Goal: Transaction & Acquisition: Purchase product/service

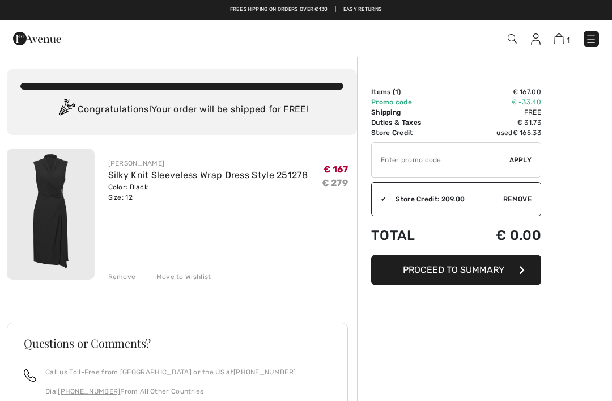
click at [120, 279] on div "Remove" at bounding box center [122, 276] width 28 height 10
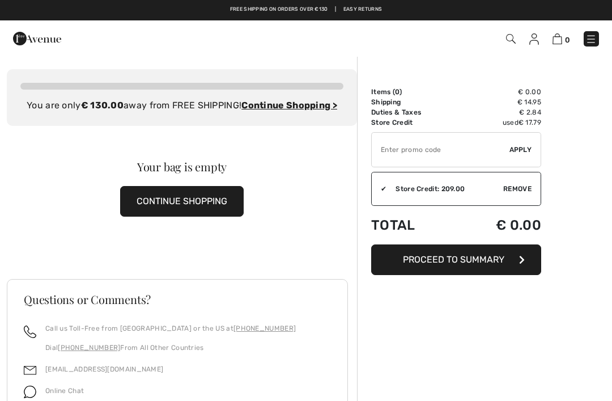
click at [590, 39] on img at bounding box center [590, 38] width 11 height 11
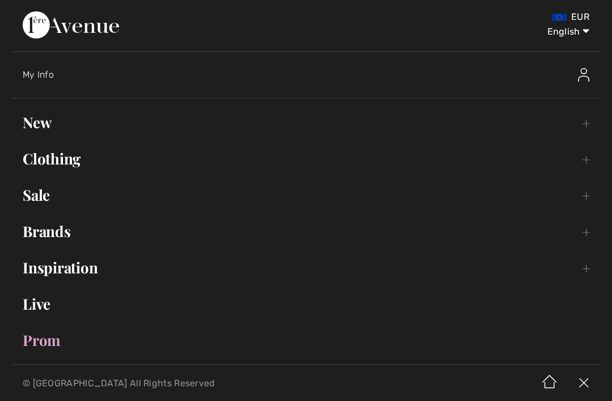
click at [59, 156] on link "Clothing Toggle submenu" at bounding box center [305, 158] width 589 height 25
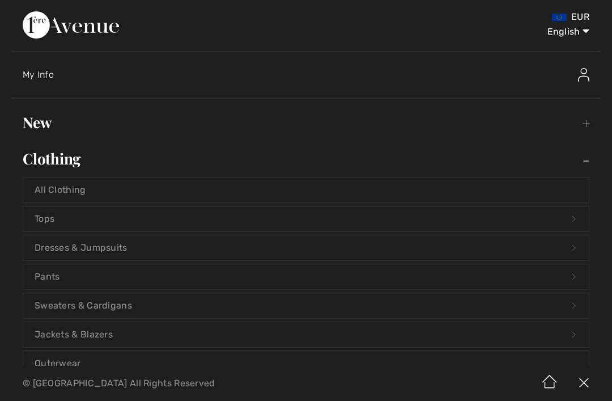
click at [82, 244] on link "Dresses & Jumpsuits Open submenu" at bounding box center [305, 247] width 565 height 25
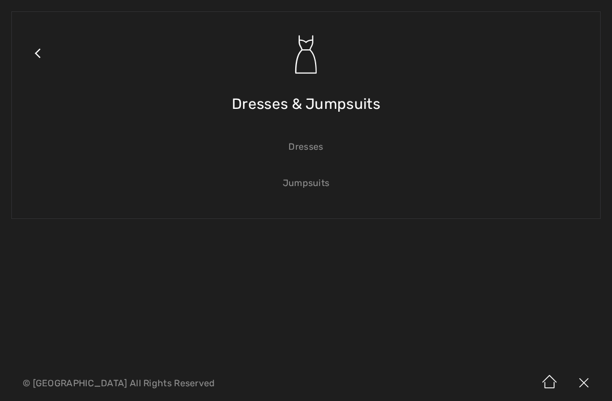
click at [309, 150] on link "Dresses" at bounding box center [305, 146] width 565 height 25
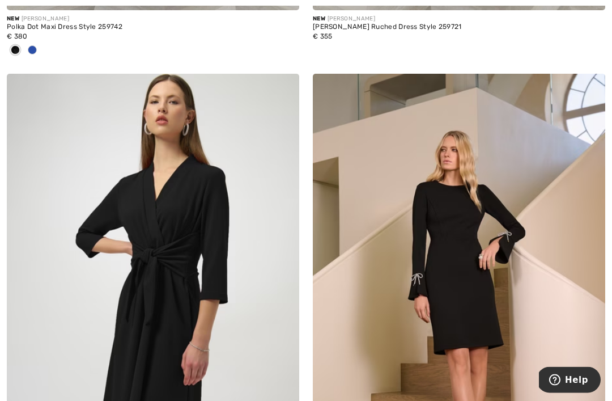
scroll to position [2038, 0]
click at [287, 89] on img at bounding box center [282, 90] width 10 height 9
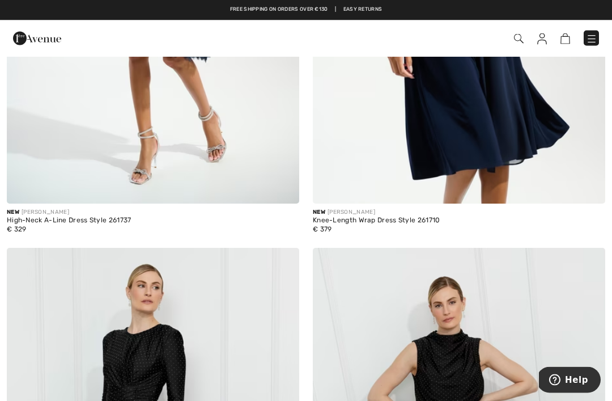
scroll to position [1348, 0]
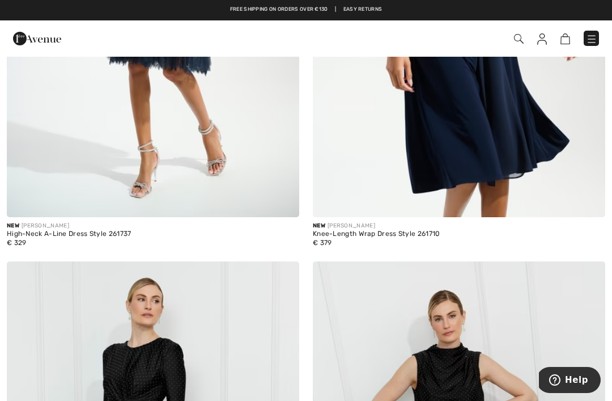
click at [543, 39] on img at bounding box center [542, 38] width 10 height 11
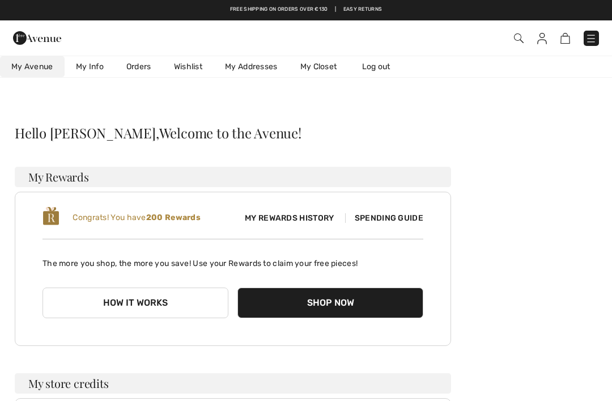
click at [192, 68] on link "Wishlist" at bounding box center [188, 66] width 51 height 21
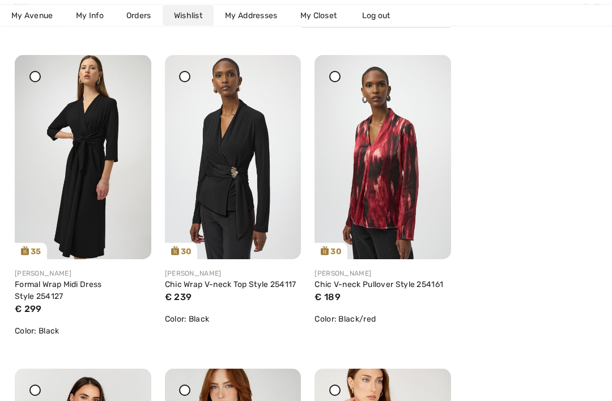
scroll to position [173, 0]
click at [88, 288] on link "Formal Wrap Midi Dress Style 254127" at bounding box center [58, 290] width 87 height 22
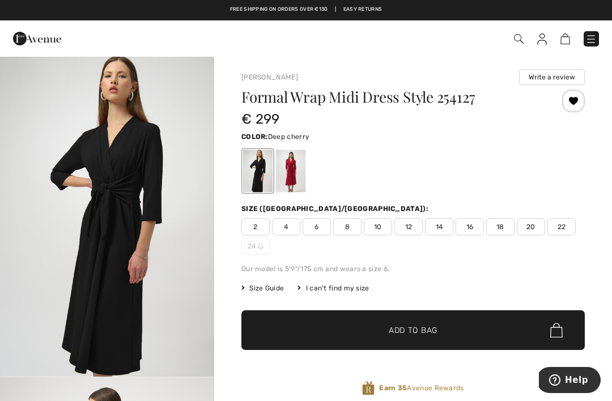
click at [296, 168] on div at bounding box center [290, 171] width 29 height 42
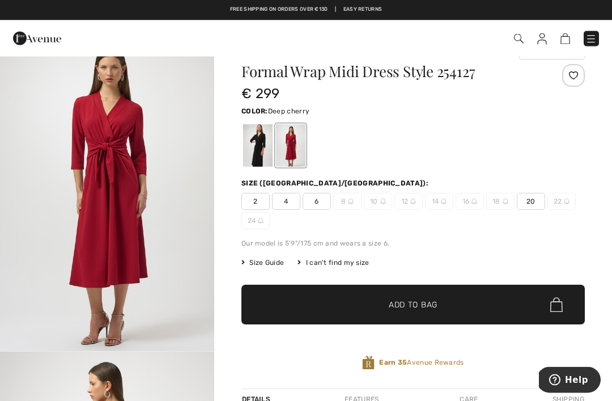
scroll to position [25, 0]
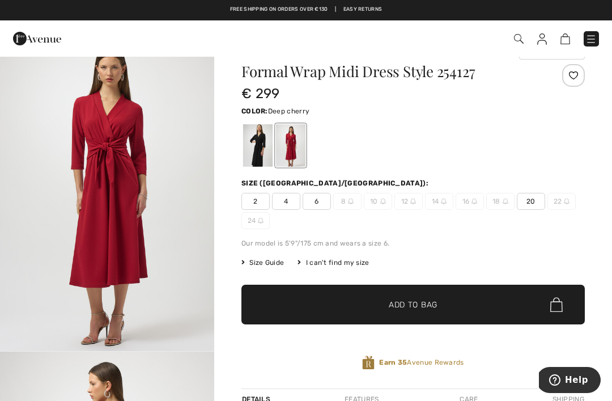
click at [262, 140] on div at bounding box center [257, 145] width 29 height 42
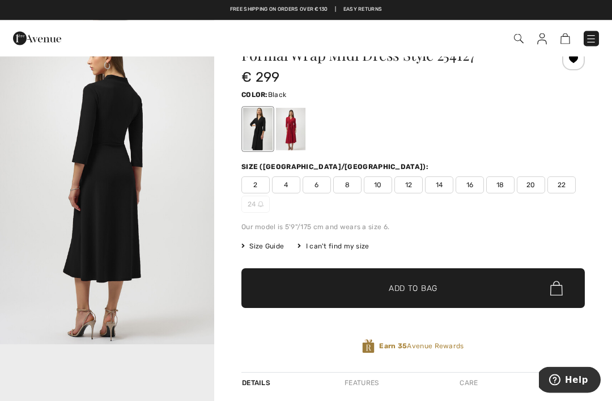
scroll to position [42, 0]
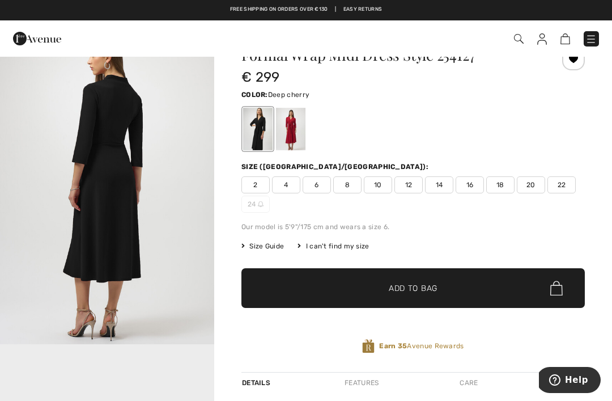
click at [295, 124] on div at bounding box center [290, 129] width 29 height 42
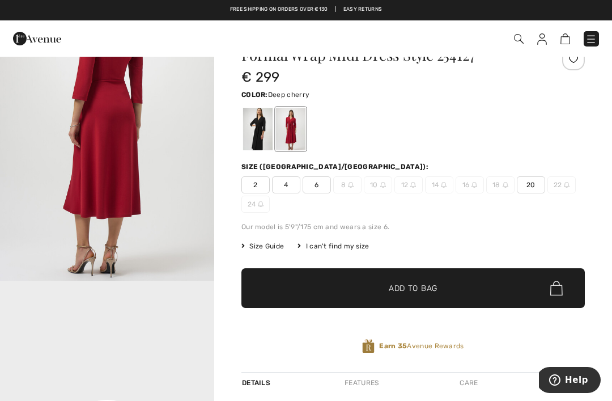
scroll to position [0, 0]
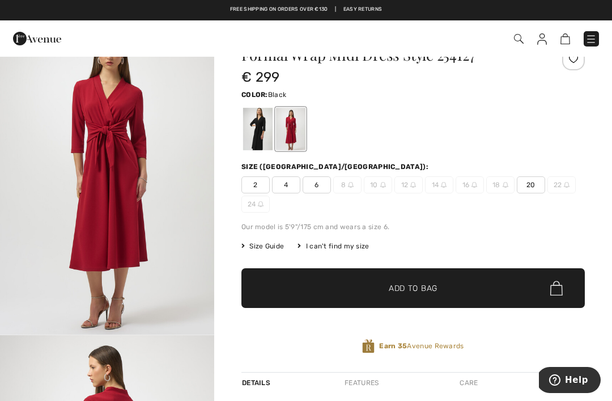
click at [258, 126] on div at bounding box center [257, 129] width 29 height 42
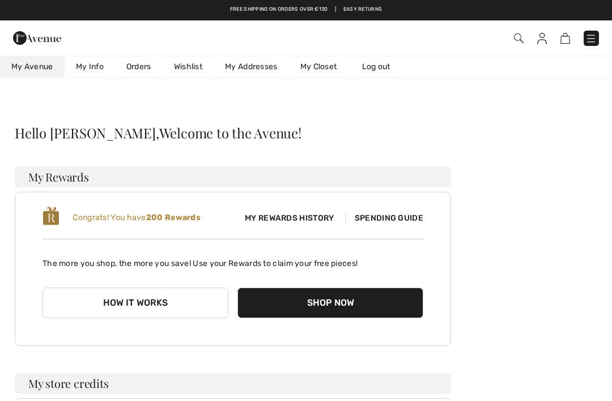
click at [189, 63] on link "Wishlist" at bounding box center [188, 66] width 51 height 21
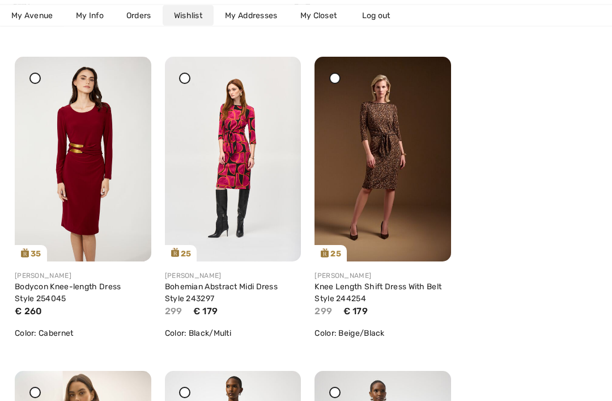
scroll to position [799, 0]
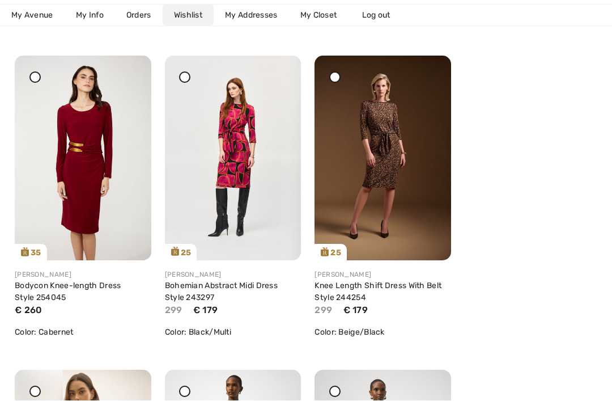
click at [214, 290] on link "Bohemian Abstract Midi Dress Style 243297" at bounding box center [221, 292] width 113 height 22
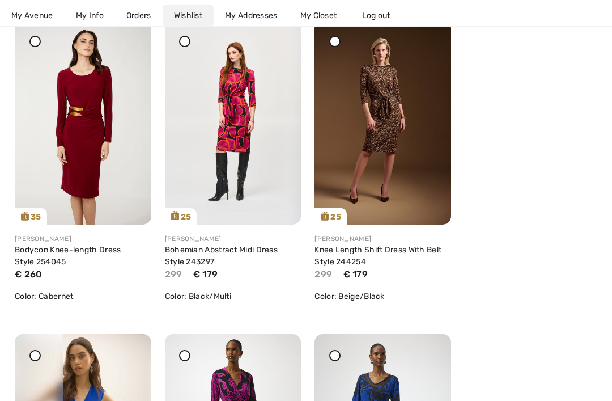
scroll to position [836, 0]
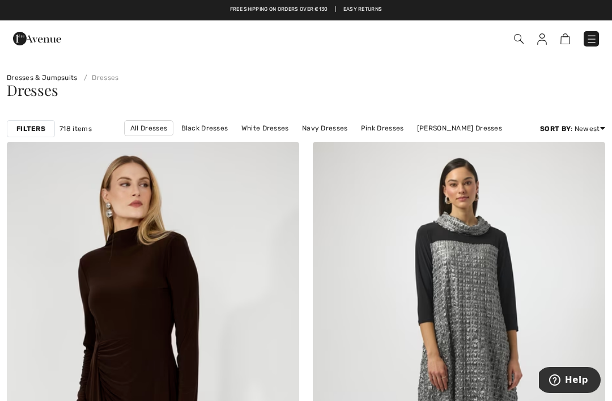
click at [546, 40] on img at bounding box center [542, 38] width 10 height 11
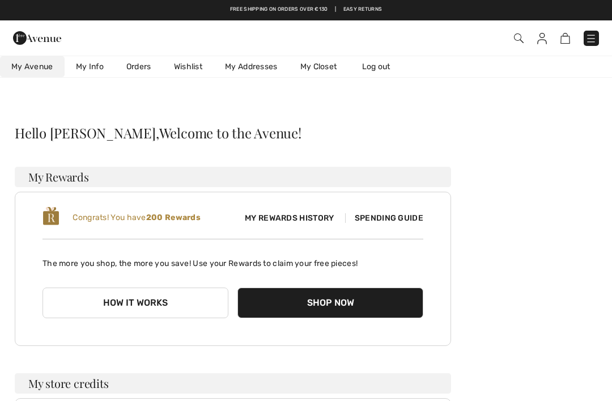
click at [192, 70] on link "Wishlist" at bounding box center [188, 66] width 51 height 21
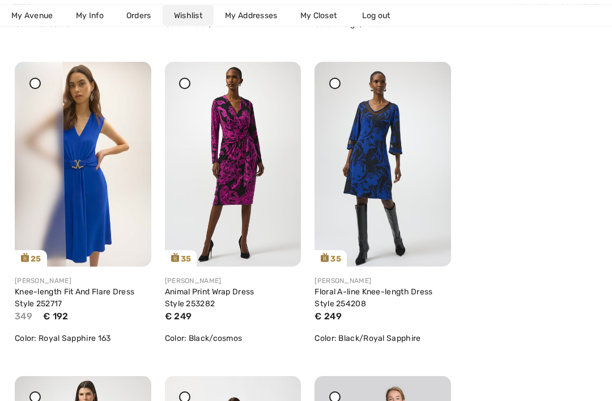
scroll to position [1124, 0]
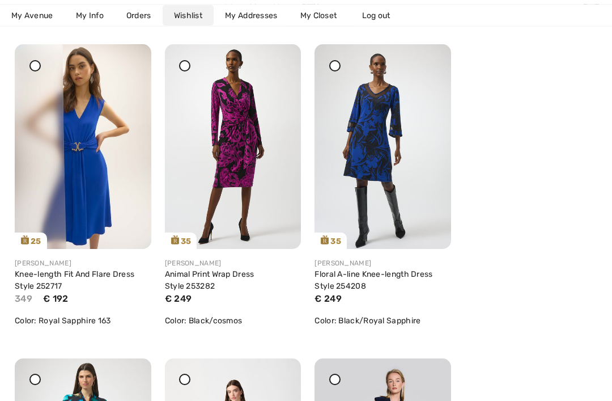
click at [184, 66] on icon at bounding box center [184, 66] width 5 height 5
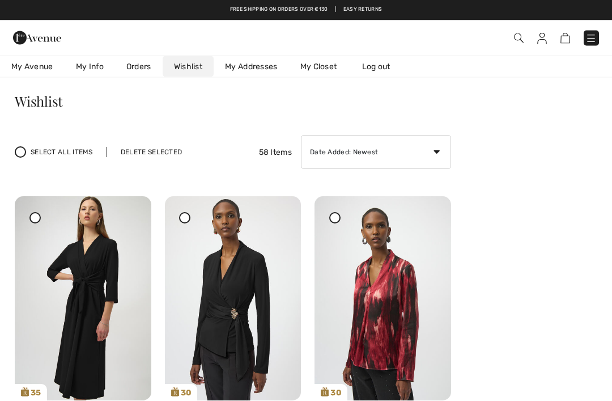
scroll to position [0, 0]
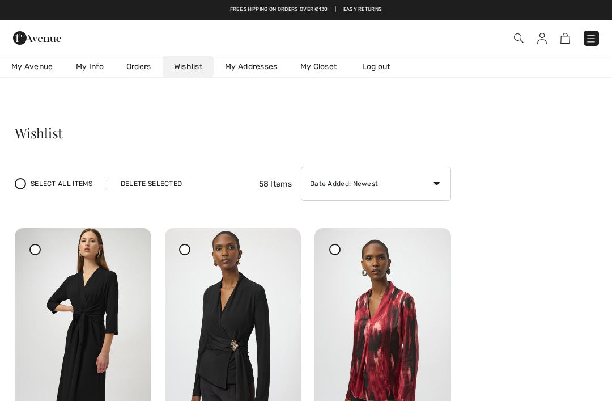
click at [147, 186] on div "Delete Selected" at bounding box center [152, 183] width 90 height 10
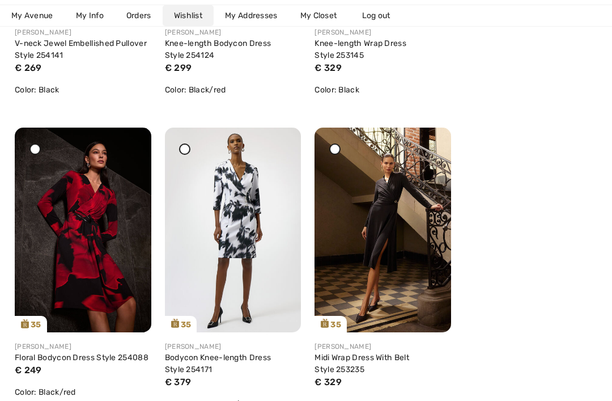
scroll to position [2928, 0]
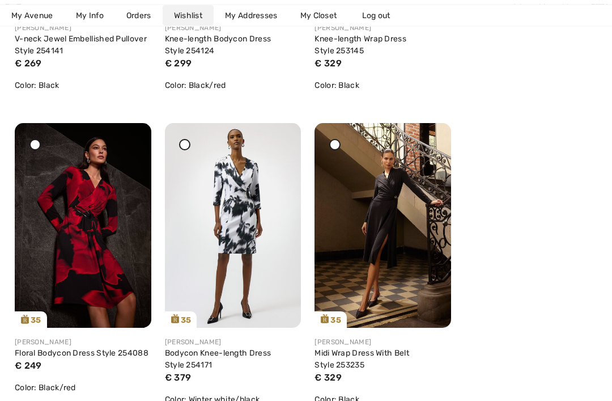
click at [368, 355] on link "Midi Wrap Dress With Belt Style 253235" at bounding box center [361, 359] width 95 height 22
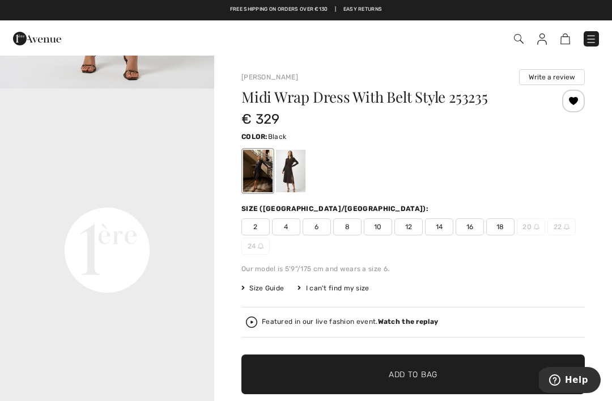
scroll to position [673, 0]
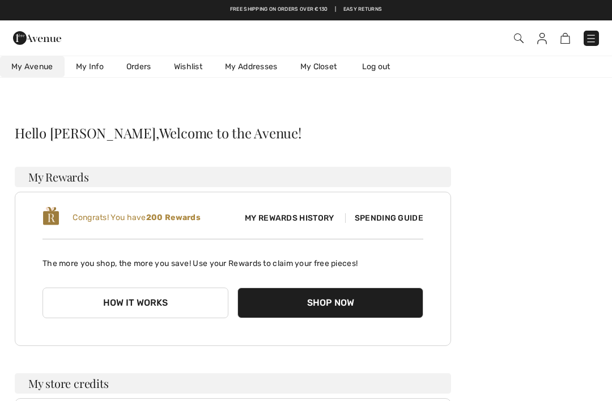
click at [190, 63] on link "Wishlist" at bounding box center [188, 66] width 51 height 21
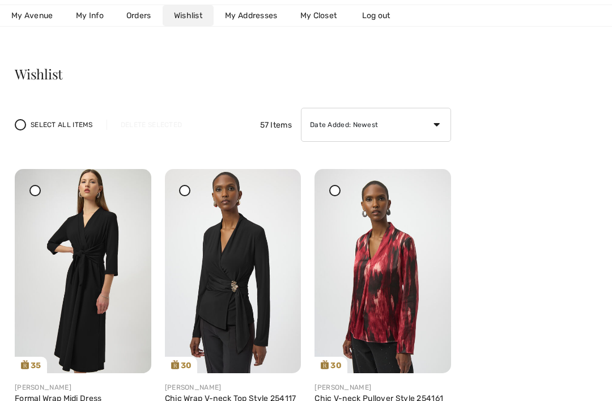
scroll to position [99, 0]
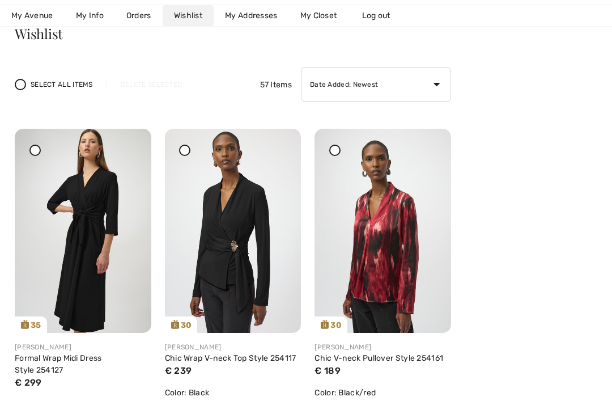
click at [95, 218] on img at bounding box center [83, 231] width 137 height 204
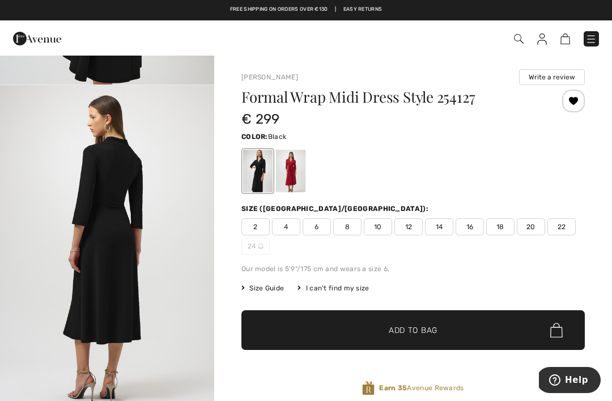
scroll to position [375, 0]
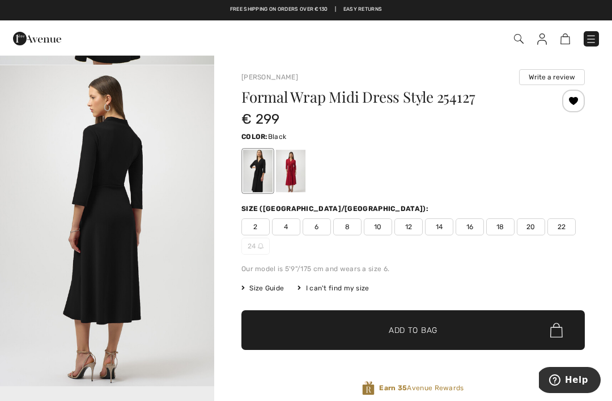
click at [195, 225] on img "2 / 2" at bounding box center [107, 225] width 214 height 321
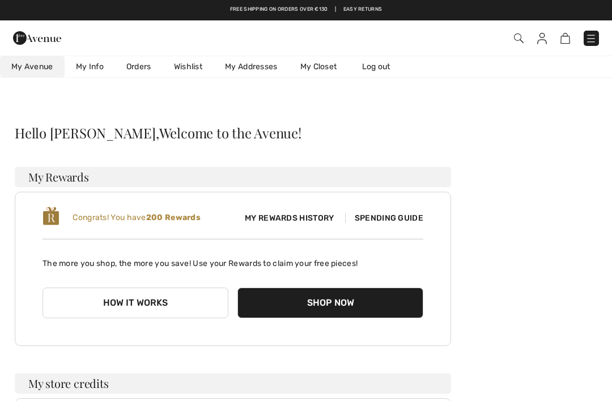
click at [192, 69] on link "Wishlist" at bounding box center [188, 66] width 51 height 21
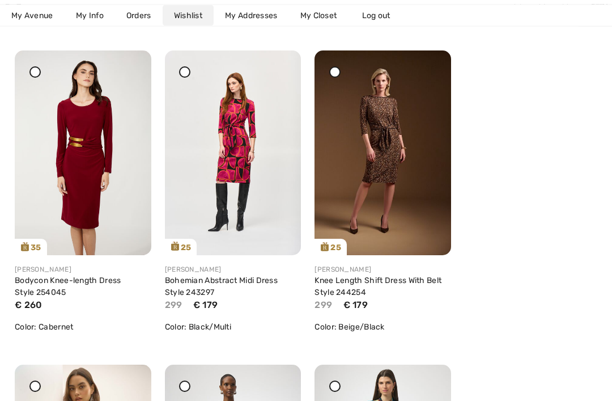
scroll to position [805, 0]
click at [84, 190] on img at bounding box center [83, 152] width 137 height 205
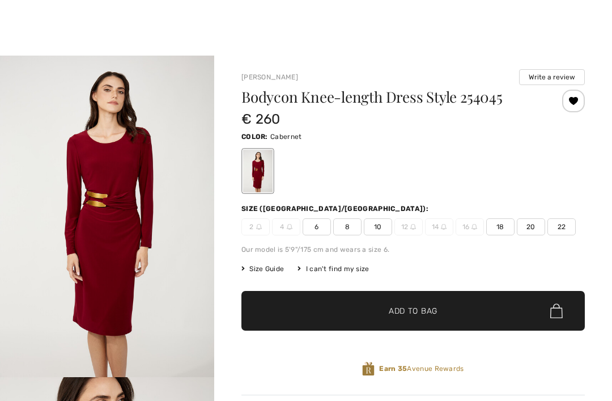
checkbox input "true"
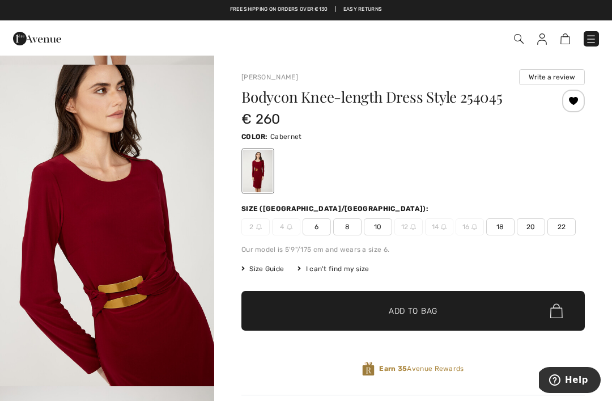
scroll to position [267, 0]
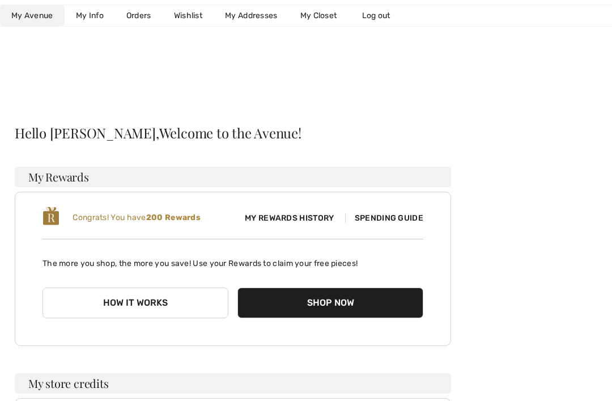
scroll to position [10, 0]
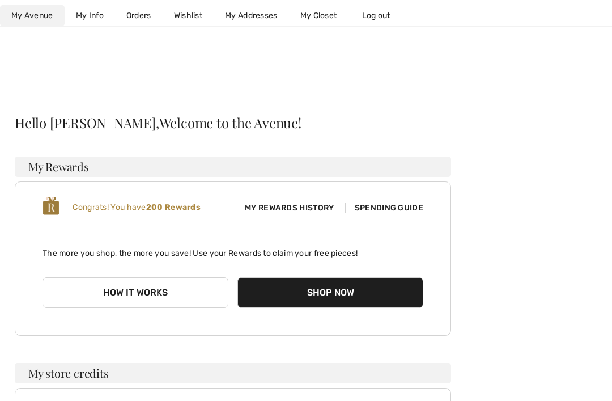
click at [186, 16] on link "Wishlist" at bounding box center [188, 15] width 51 height 21
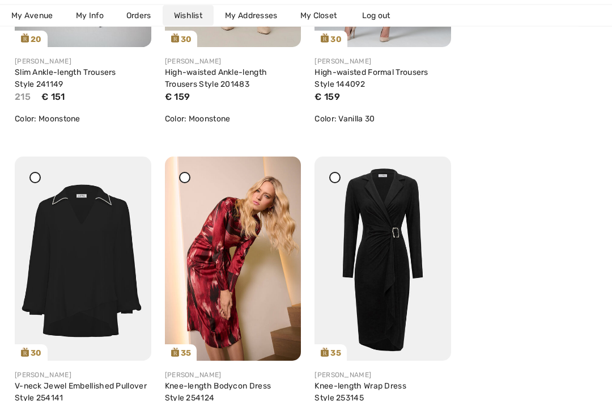
scroll to position [2594, 0]
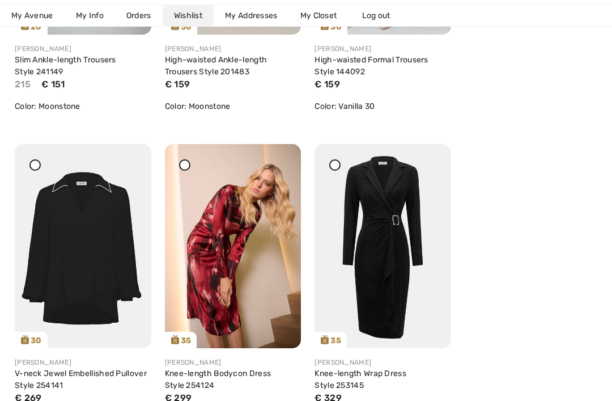
click at [399, 372] on link "Knee-length Wrap Dress Style 253145" at bounding box center [360, 379] width 92 height 22
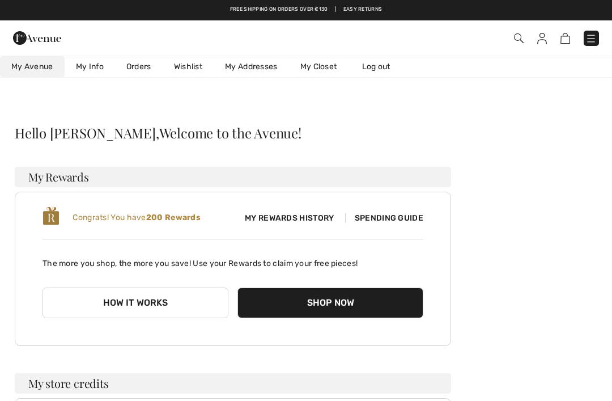
scroll to position [330, 0]
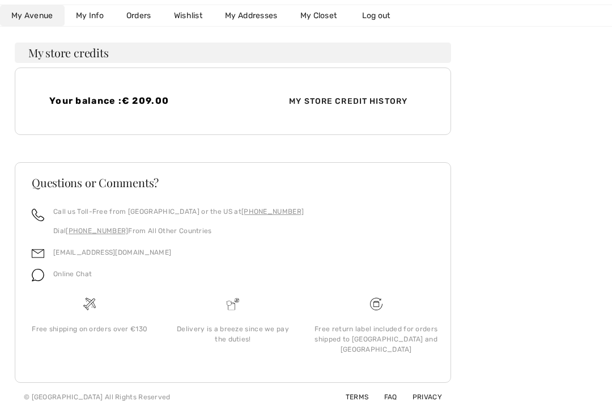
click at [185, 18] on link "Wishlist" at bounding box center [188, 15] width 51 height 21
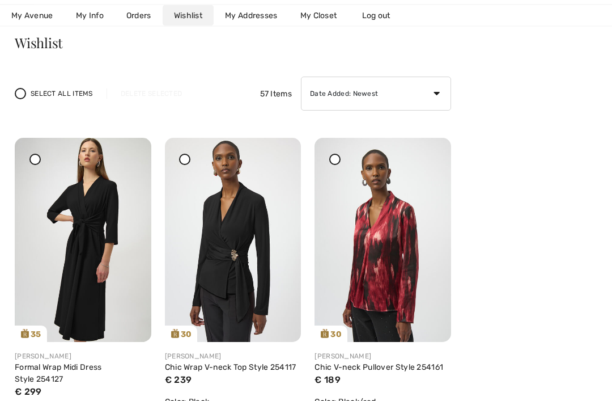
scroll to position [90, 0]
click at [74, 368] on link "Formal Wrap Midi Dress Style 254127" at bounding box center [58, 373] width 87 height 22
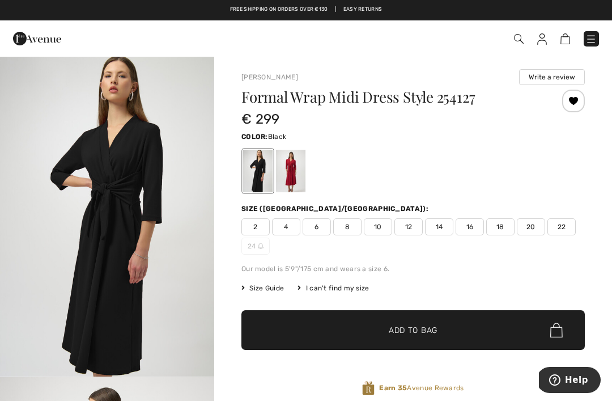
click at [406, 224] on span "12" at bounding box center [408, 226] width 28 height 17
click at [425, 329] on span "Add to Bag" at bounding box center [413, 330] width 49 height 12
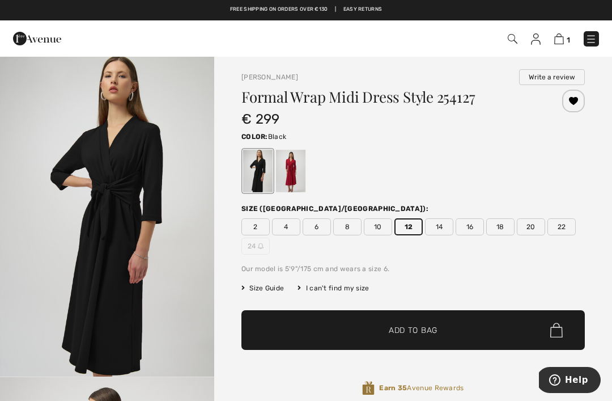
click at [594, 73] on div "Joseph Ribkoff Write a review Formal Wrap Midi Dress Style 254127 € 299 Color: …" at bounding box center [413, 382] width 398 height 652
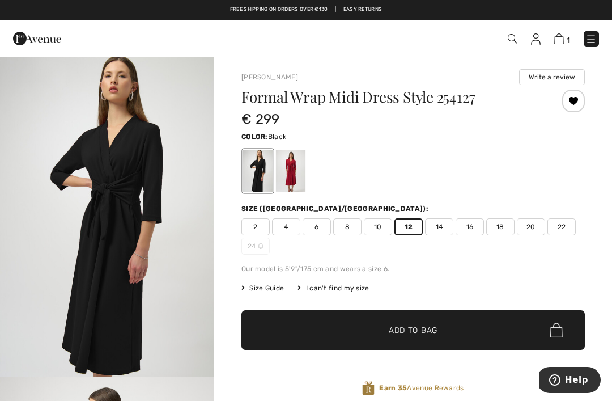
click at [564, 35] on img at bounding box center [559, 38] width 10 height 11
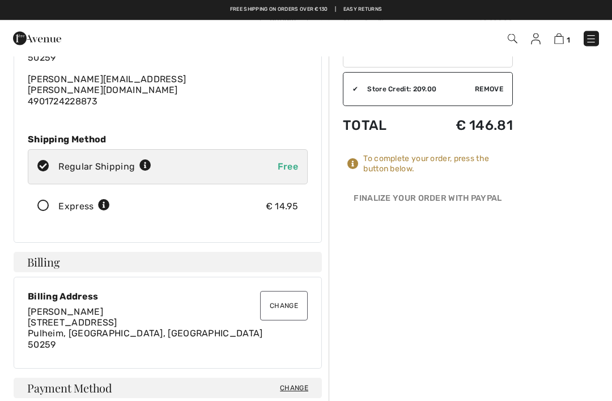
scroll to position [92, 0]
